Goal: Information Seeking & Learning: Find specific fact

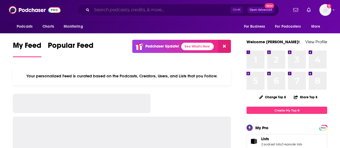
click at [100, 7] on input "Search podcasts, credits, & more..." at bounding box center [161, 10] width 139 height 9
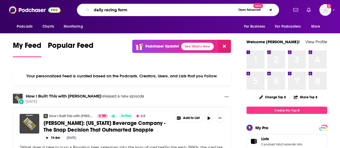
type input "daily racing form"
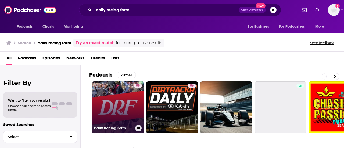
click at [121, 107] on link "55 Daily Racing Form" at bounding box center [118, 107] width 52 height 52
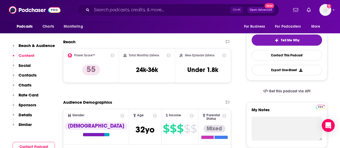
scroll to position [107, 0]
